Goal: Task Accomplishment & Management: Complete application form

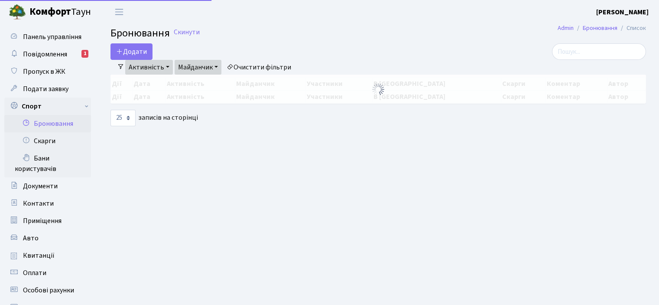
select select "25"
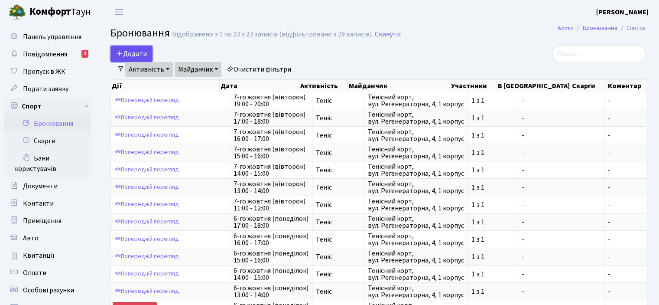
click at [130, 48] on button "Додати" at bounding box center [131, 53] width 42 height 16
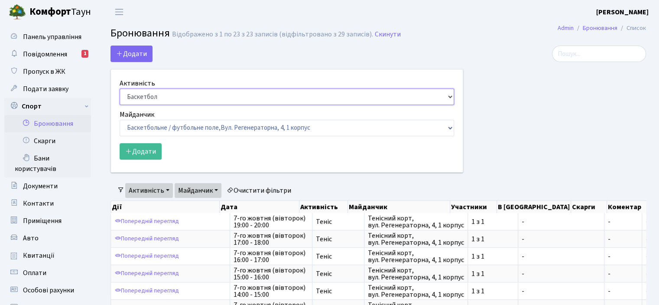
click at [148, 98] on select "Баскетбол Волейбол Йога Катання на роликах Настільний теніс [PERSON_NAME] Фітнес" at bounding box center [287, 96] width 334 height 16
select select "1"
click at [120, 88] on select "Баскетбол Волейбол Йога Катання на роликах Настільний теніс Теніс Футбол Фітнес" at bounding box center [287, 96] width 334 height 16
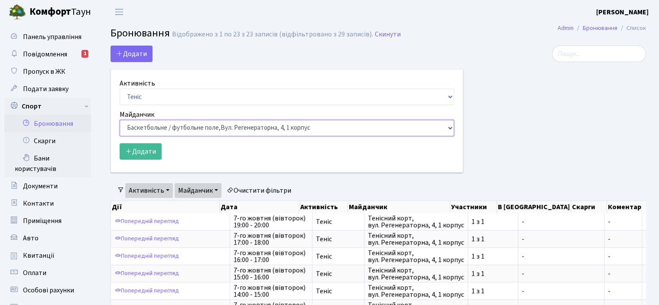
click at [154, 127] on select "Баскетбольне / футбольне поле, Вул. Регенераторна, 4, 1 корпус Баскетбольне пол…" at bounding box center [287, 128] width 334 height 16
select select "1"
click at [120, 120] on select "Баскетбольне / футбольне поле, Вул. Регенераторна, 4, 1 корпус Баскетбольне пол…" at bounding box center [287, 128] width 334 height 16
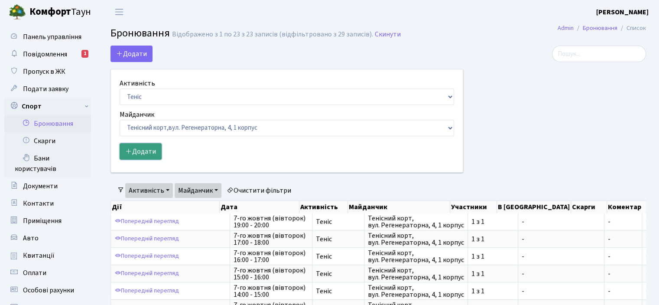
click at [146, 154] on button "Додати" at bounding box center [141, 151] width 42 height 16
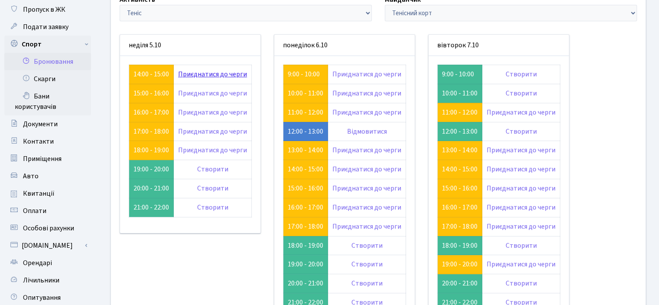
scroll to position [130, 0]
